Goal: Task Accomplishment & Management: Complete application form

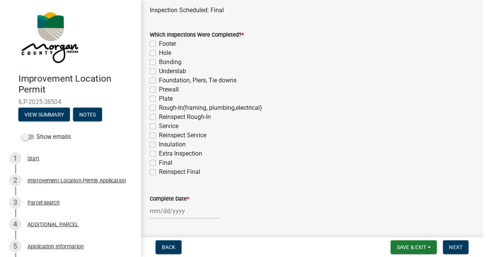
scroll to position [99, 0]
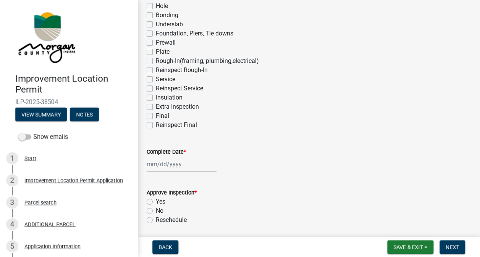
click at [156, 116] on label "Final" at bounding box center [162, 115] width 13 height 9
click at [156, 116] on input "Final" at bounding box center [158, 113] width 5 height 5
checkbox input "true"
checkbox input "false"
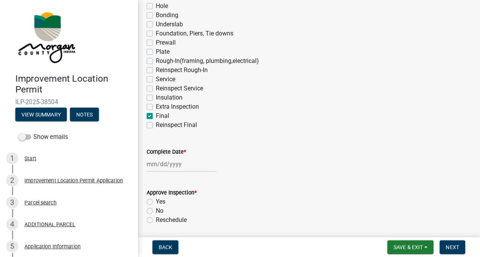
checkbox input "false"
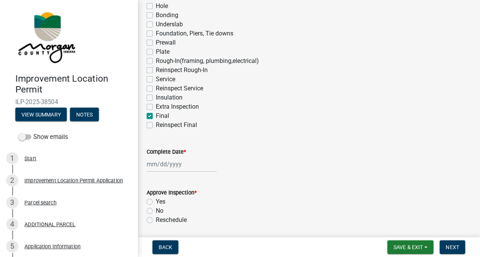
checkbox input "false"
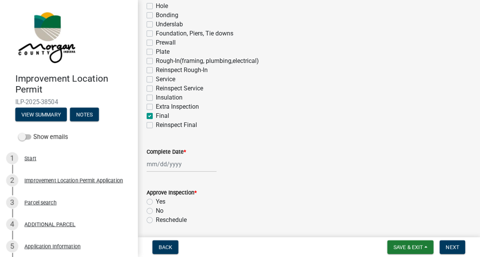
checkbox input "false"
checkbox input "true"
checkbox input "false"
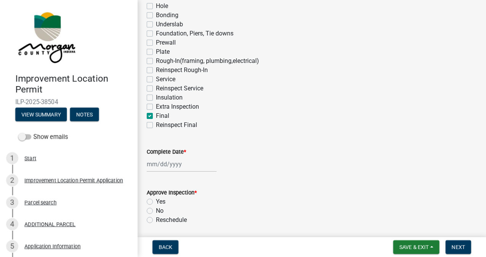
click at [178, 153] on label "Complete Date *" at bounding box center [166, 152] width 39 height 5
click at [178, 157] on input "Complete Date *" at bounding box center [182, 165] width 70 height 16
select select "9"
select select "2025"
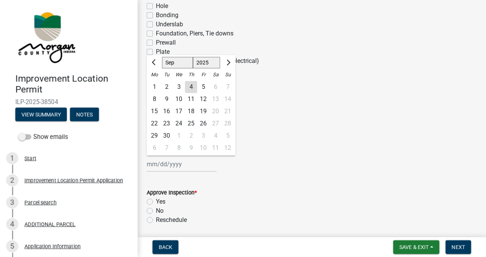
click at [196, 92] on div "4" at bounding box center [191, 87] width 12 height 12
type input "[DATE]"
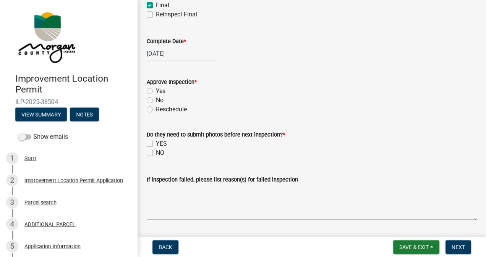
scroll to position [213, 0]
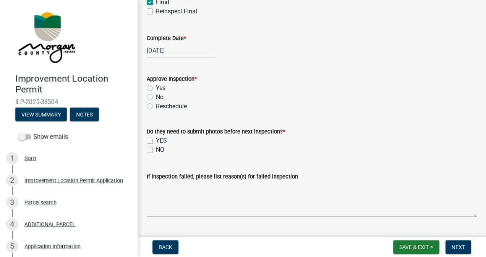
click at [156, 98] on label "No" at bounding box center [160, 97] width 8 height 9
click at [156, 98] on input "No" at bounding box center [158, 95] width 5 height 5
radio input "true"
click at [156, 150] on label "NO" at bounding box center [160, 149] width 8 height 9
click at [156, 150] on input "NO" at bounding box center [158, 147] width 5 height 5
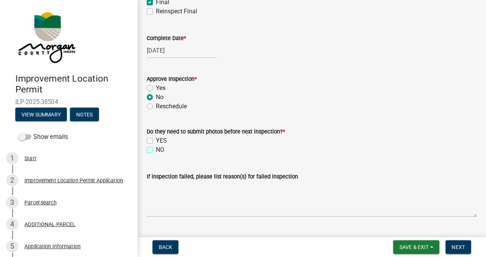
checkbox input "true"
checkbox input "false"
checkbox input "true"
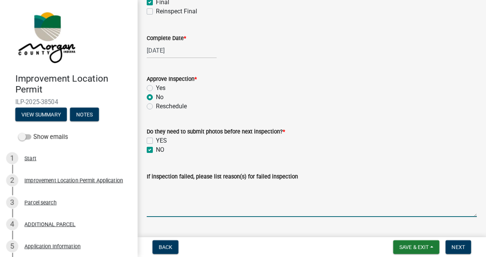
click at [176, 189] on textarea "If inspection failed, please list reason(s) for failed inspection" at bounding box center [312, 199] width 330 height 36
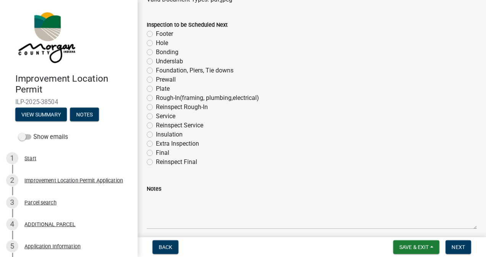
scroll to position [485, 0]
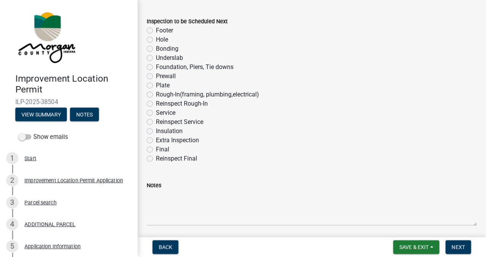
type textarea "1. Smoke alarms do not all sound simultaneously when tested. 2. Not all kitchen…"
click at [156, 162] on label "Reinspect Final" at bounding box center [176, 158] width 41 height 9
click at [156, 159] on input "Reinspect Final" at bounding box center [158, 156] width 5 height 5
radio input "true"
click at [456, 246] on span "Next" at bounding box center [457, 247] width 13 height 6
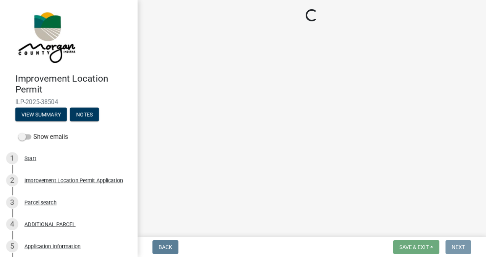
scroll to position [0, 0]
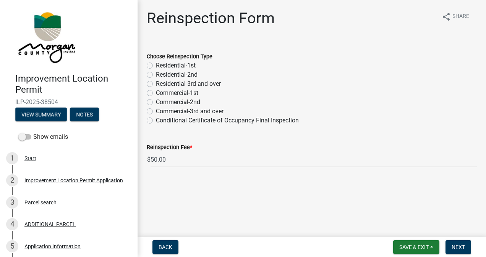
click at [156, 66] on label "Residential-1st" at bounding box center [176, 65] width 40 height 9
click at [156, 66] on input "Residential-1st" at bounding box center [158, 63] width 5 height 5
radio input "true"
click at [457, 246] on span "Next" at bounding box center [457, 247] width 13 height 6
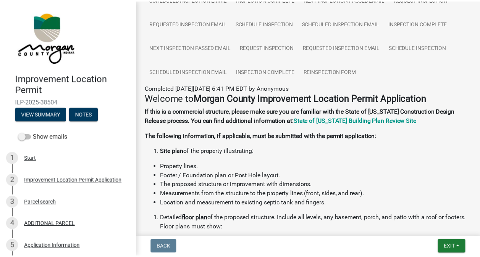
scroll to position [216, 0]
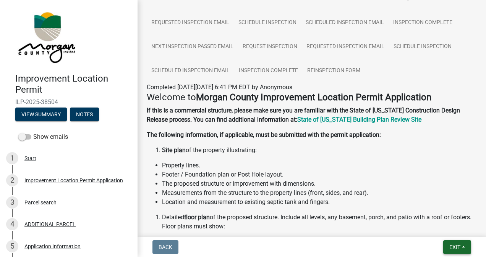
click at [450, 247] on span "Exit" at bounding box center [454, 247] width 11 height 6
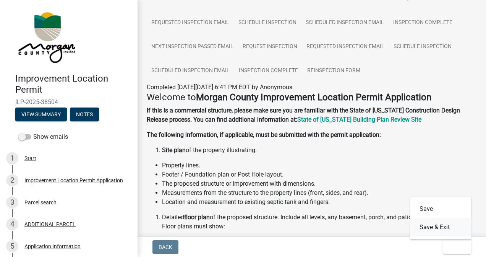
click at [438, 227] on button "Save & Exit" at bounding box center [440, 227] width 61 height 18
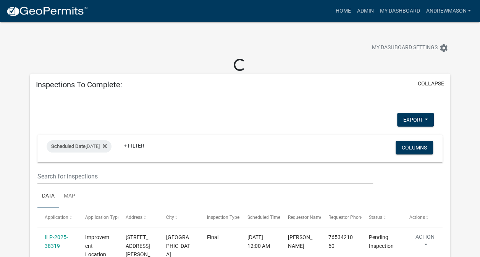
select select "3: 100"
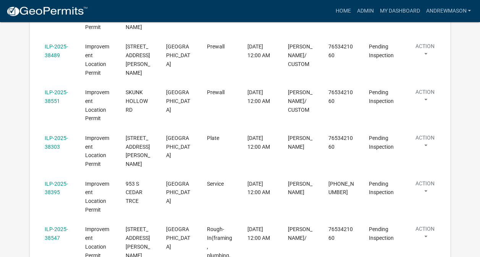
scroll to position [292, 0]
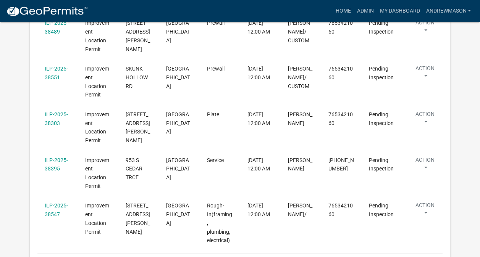
click at [57, 115] on link "ILP-2025-38303" at bounding box center [56, 118] width 23 height 15
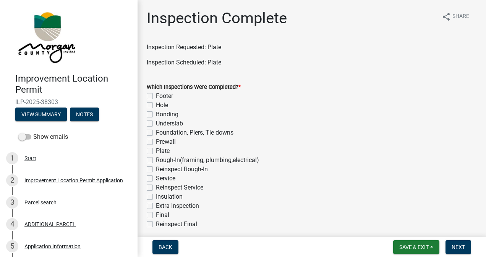
click at [156, 151] on label "Plate" at bounding box center [163, 151] width 14 height 9
click at [156, 151] on input "Plate" at bounding box center [158, 149] width 5 height 5
checkbox input "true"
checkbox input "false"
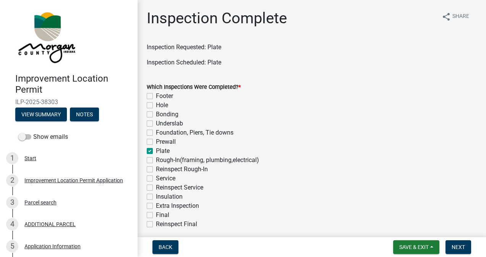
checkbox input "false"
checkbox input "true"
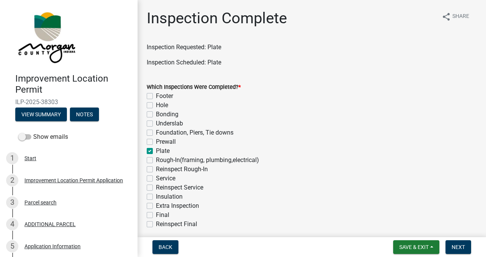
checkbox input "false"
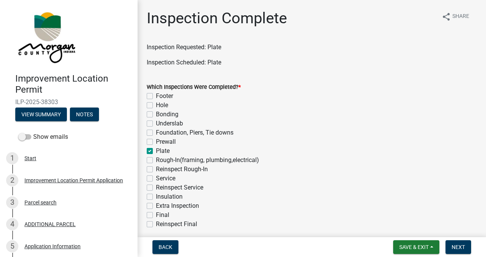
checkbox input "false"
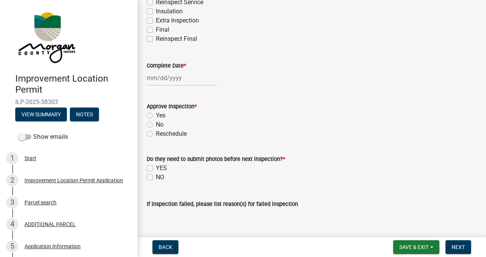
scroll to position [205, 0]
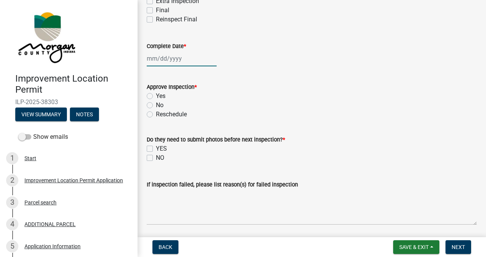
click at [180, 57] on div at bounding box center [182, 59] width 70 height 16
select select "9"
select select "2025"
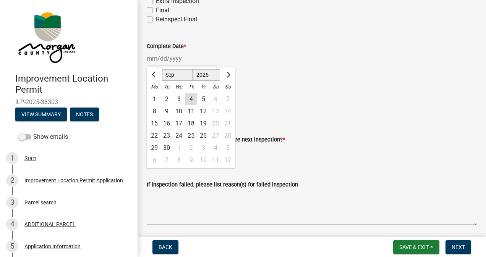
click at [191, 99] on div "4" at bounding box center [191, 99] width 12 height 12
type input "[DATE]"
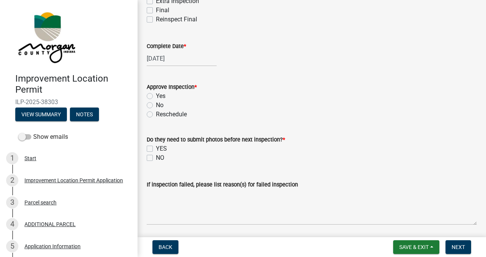
click at [156, 96] on label "Yes" at bounding box center [161, 96] width 10 height 9
click at [156, 96] on input "Yes" at bounding box center [158, 94] width 5 height 5
radio input "true"
click at [156, 158] on label "NO" at bounding box center [160, 157] width 8 height 9
click at [156, 158] on input "NO" at bounding box center [158, 155] width 5 height 5
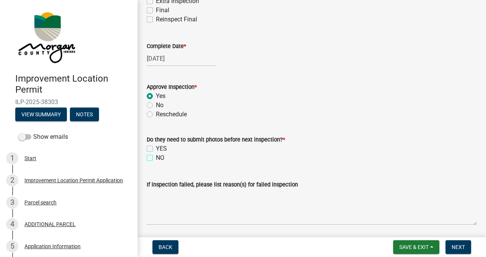
checkbox input "true"
checkbox input "false"
checkbox input "true"
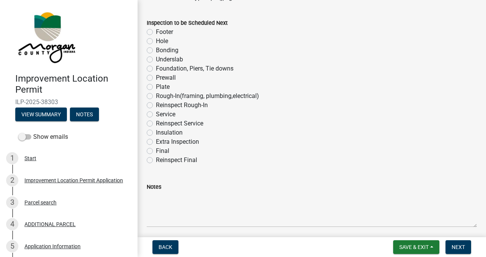
scroll to position [488, 0]
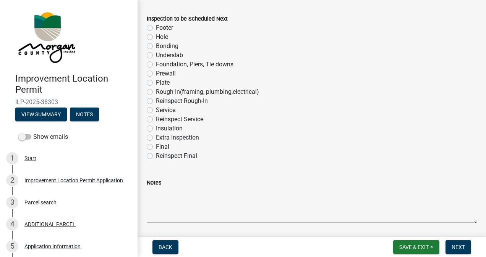
click at [156, 92] on label "Rough-In(framing, plumbing,electrical)" at bounding box center [207, 91] width 103 height 9
click at [156, 92] on input "Rough-In(framing, plumbing,electrical)" at bounding box center [158, 89] width 5 height 5
radio input "true"
click at [453, 252] on button "Next" at bounding box center [458, 248] width 26 height 14
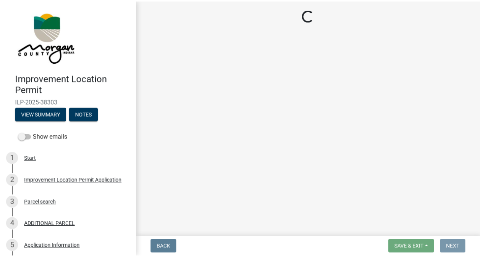
scroll to position [0, 0]
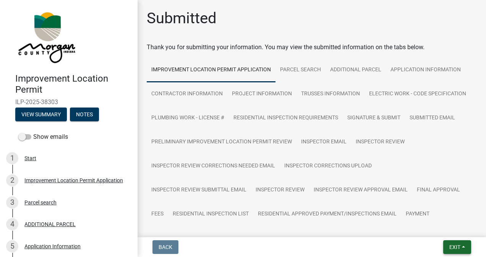
click at [452, 247] on span "Exit" at bounding box center [454, 247] width 11 height 6
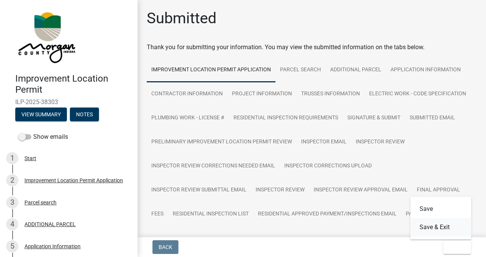
click at [441, 229] on button "Save & Exit" at bounding box center [440, 227] width 61 height 18
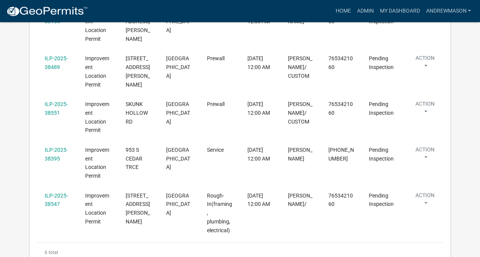
scroll to position [277, 0]
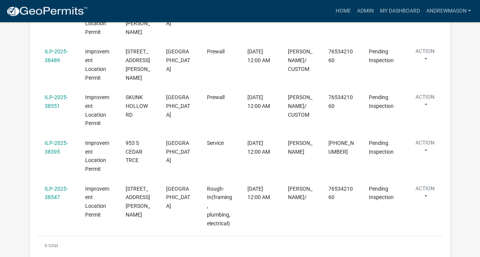
click at [55, 197] on link "ILP-2025-38547" at bounding box center [56, 193] width 23 height 15
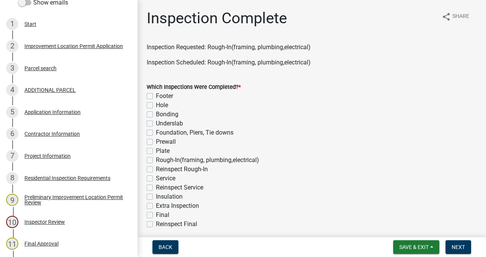
scroll to position [147, 0]
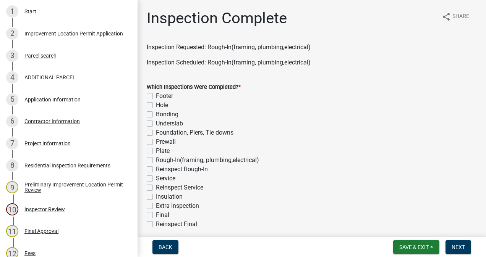
click at [56, 147] on div "7 Project Information" at bounding box center [65, 143] width 119 height 12
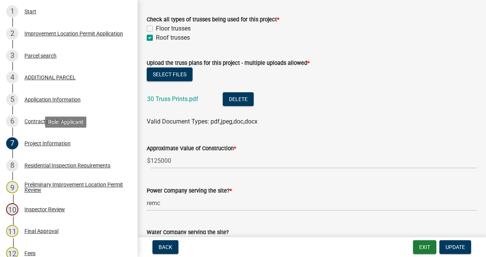
scroll to position [704, 0]
click at [187, 98] on link "30 Truss Prints.pdf" at bounding box center [172, 98] width 51 height 7
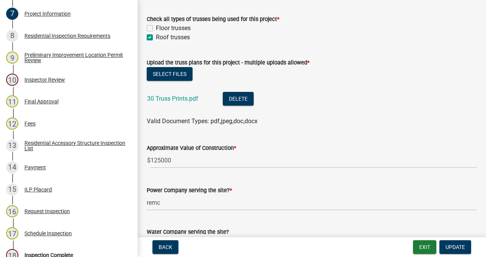
scroll to position [379, 0]
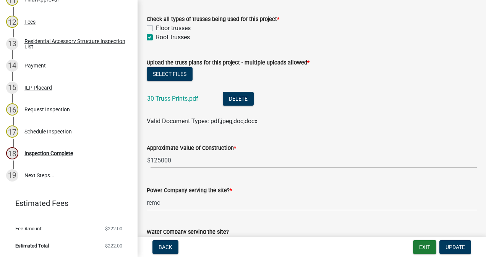
click at [59, 154] on div "Inspection Complete" at bounding box center [48, 153] width 48 height 5
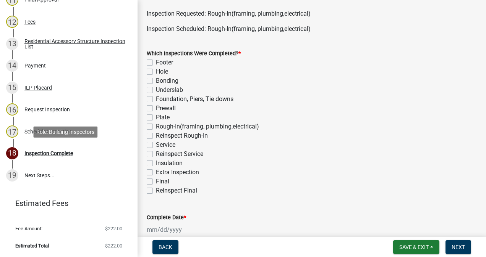
scroll to position [37, 0]
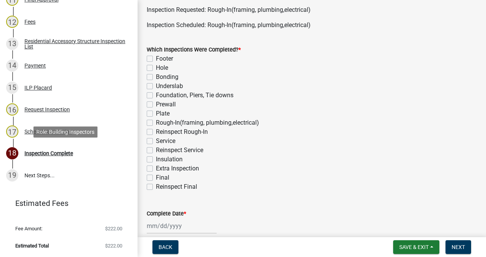
click at [156, 125] on label "Rough-In(framing, plumbing,electrical)" at bounding box center [207, 122] width 103 height 9
click at [156, 123] on input "Rough-In(framing, plumbing,electrical)" at bounding box center [158, 120] width 5 height 5
checkbox input "true"
checkbox input "false"
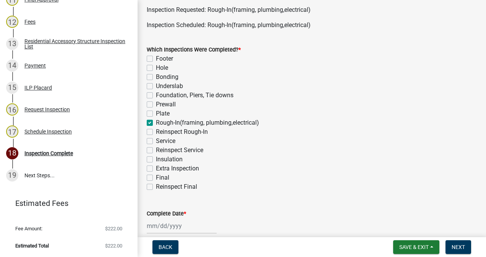
checkbox input "false"
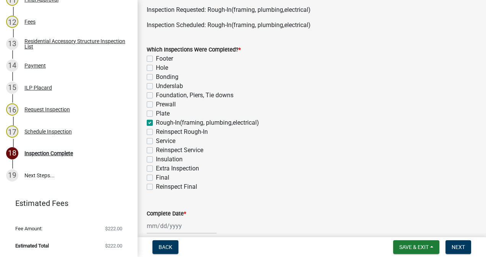
checkbox input "true"
checkbox input "false"
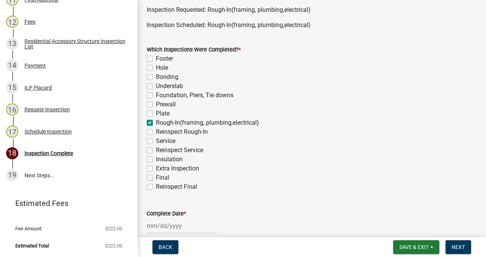
checkbox input "false"
click at [156, 141] on label "Service" at bounding box center [165, 141] width 19 height 9
click at [156, 141] on input "Service" at bounding box center [158, 139] width 5 height 5
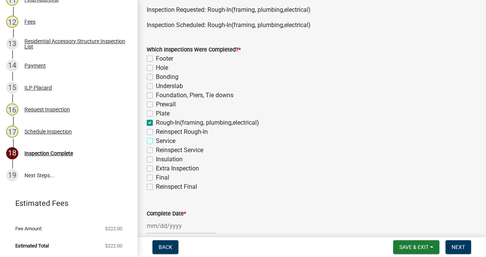
checkbox input "true"
checkbox input "false"
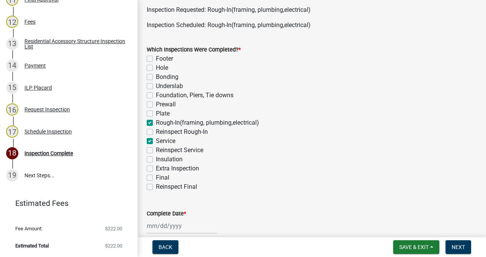
checkbox input "false"
checkbox input "true"
checkbox input "false"
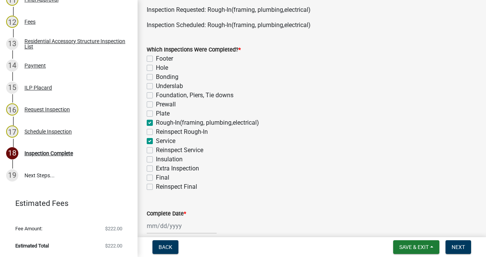
checkbox input "true"
checkbox input "false"
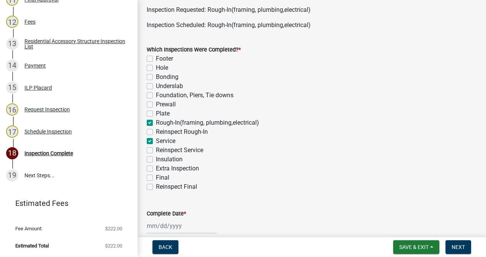
checkbox input "false"
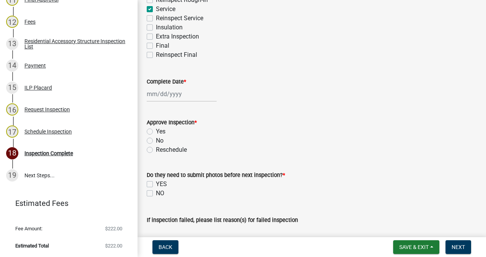
scroll to position [211, 0]
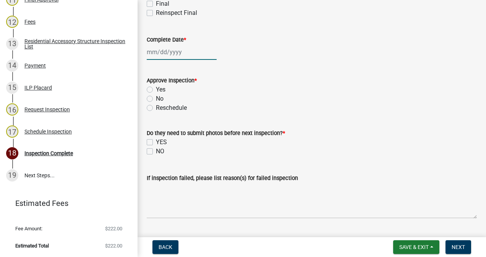
click at [173, 53] on div at bounding box center [182, 52] width 70 height 16
select select "9"
select select "2025"
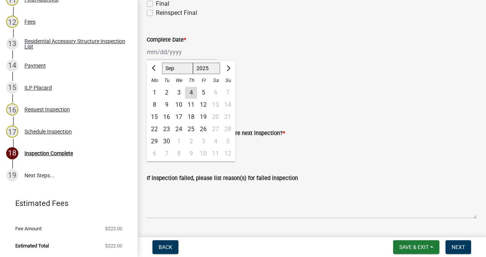
click at [192, 94] on div "4" at bounding box center [191, 93] width 12 height 12
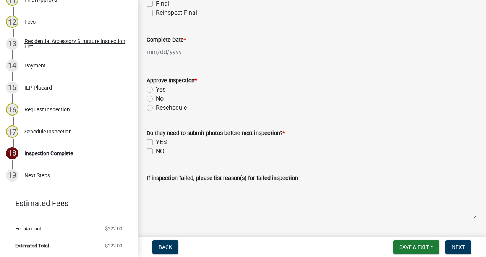
type input "[DATE]"
click at [156, 89] on label "Yes" at bounding box center [161, 89] width 10 height 9
click at [156, 89] on input "Yes" at bounding box center [158, 87] width 5 height 5
radio input "true"
click at [156, 153] on label "NO" at bounding box center [160, 151] width 8 height 9
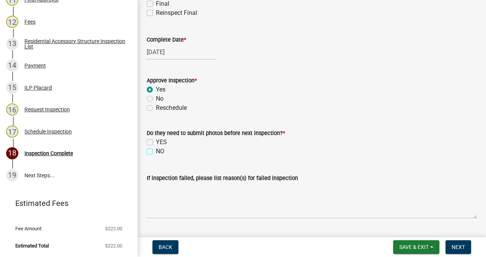
click at [156, 152] on input "NO" at bounding box center [158, 149] width 5 height 5
checkbox input "true"
checkbox input "false"
checkbox input "true"
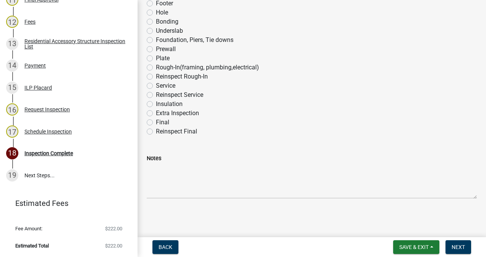
scroll to position [512, 0]
click at [156, 122] on label "Final" at bounding box center [162, 122] width 13 height 9
click at [156, 122] on input "Final" at bounding box center [158, 120] width 5 height 5
radio input "true"
click at [453, 248] on span "Next" at bounding box center [457, 247] width 13 height 6
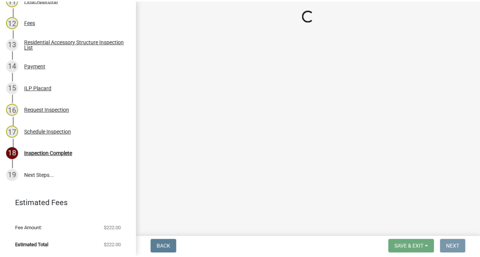
scroll to position [0, 0]
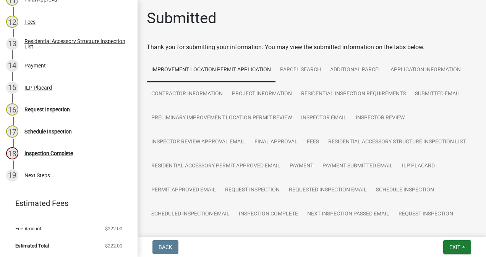
click at [31, 174] on link "19 Next Steps..." at bounding box center [68, 176] width 137 height 22
click at [449, 246] on span "Exit" at bounding box center [454, 247] width 11 height 6
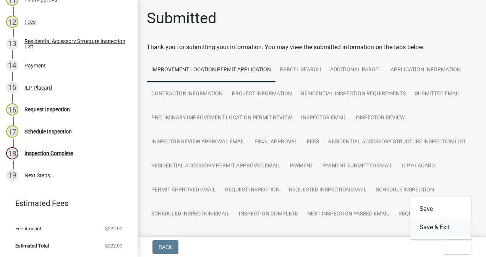
click at [443, 231] on button "Save & Exit" at bounding box center [440, 227] width 61 height 18
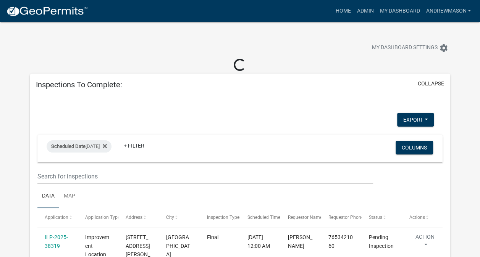
select select "3: 100"
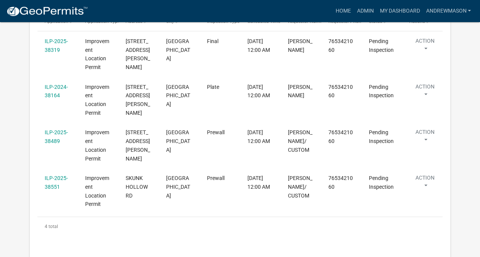
scroll to position [125, 0]
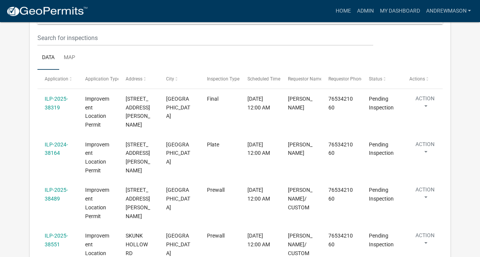
click at [59, 100] on link "ILP-2025-38319" at bounding box center [56, 103] width 23 height 15
